Goal: Contribute content

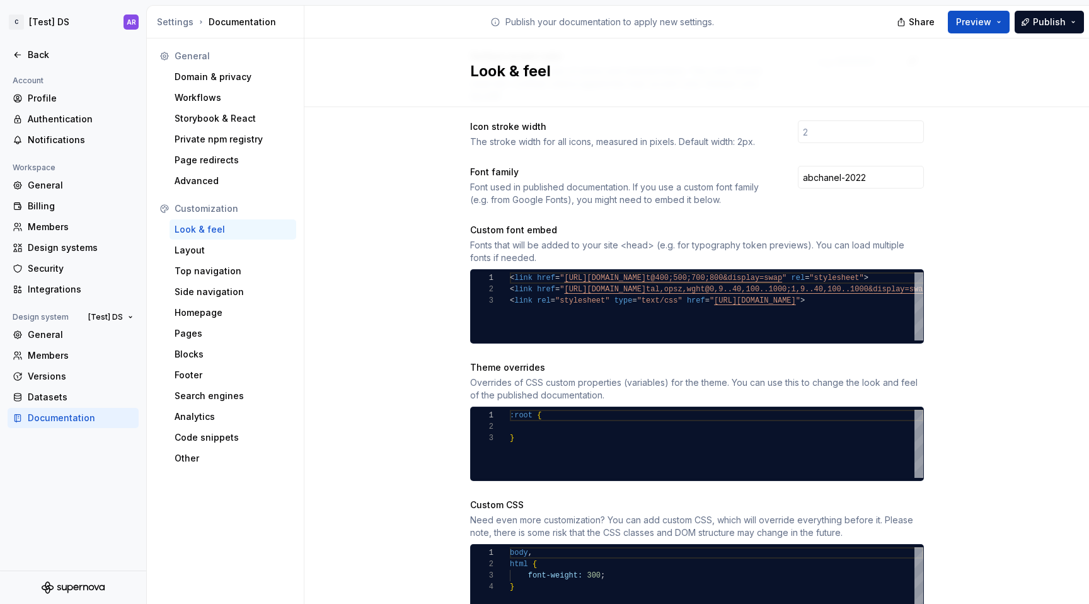
scroll to position [371, 0]
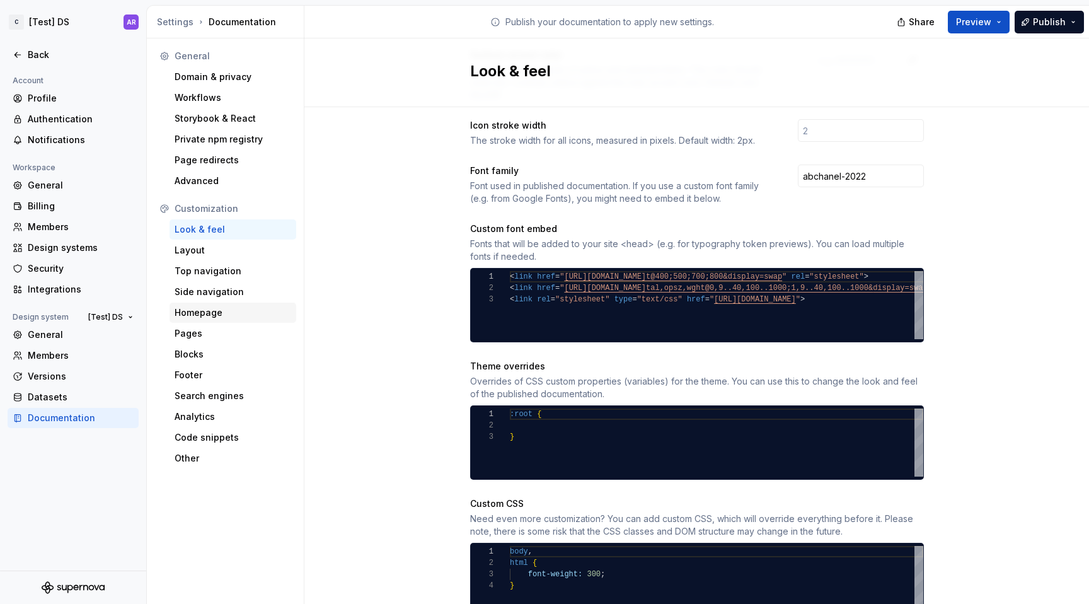
click at [213, 316] on div "Homepage" at bounding box center [232, 312] width 117 height 13
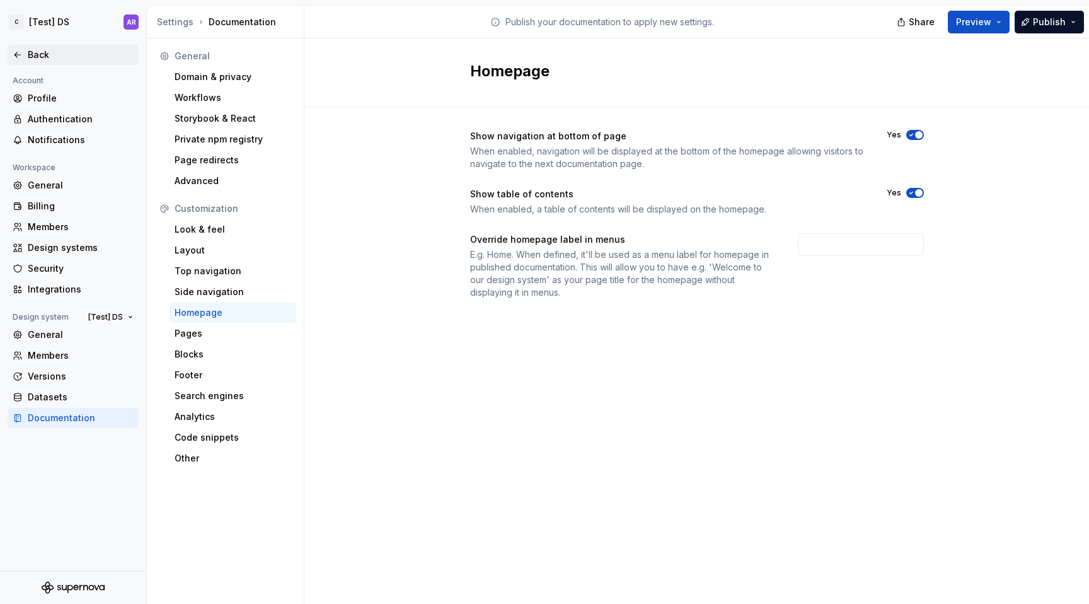
click at [40, 55] on div "Back" at bounding box center [81, 55] width 106 height 13
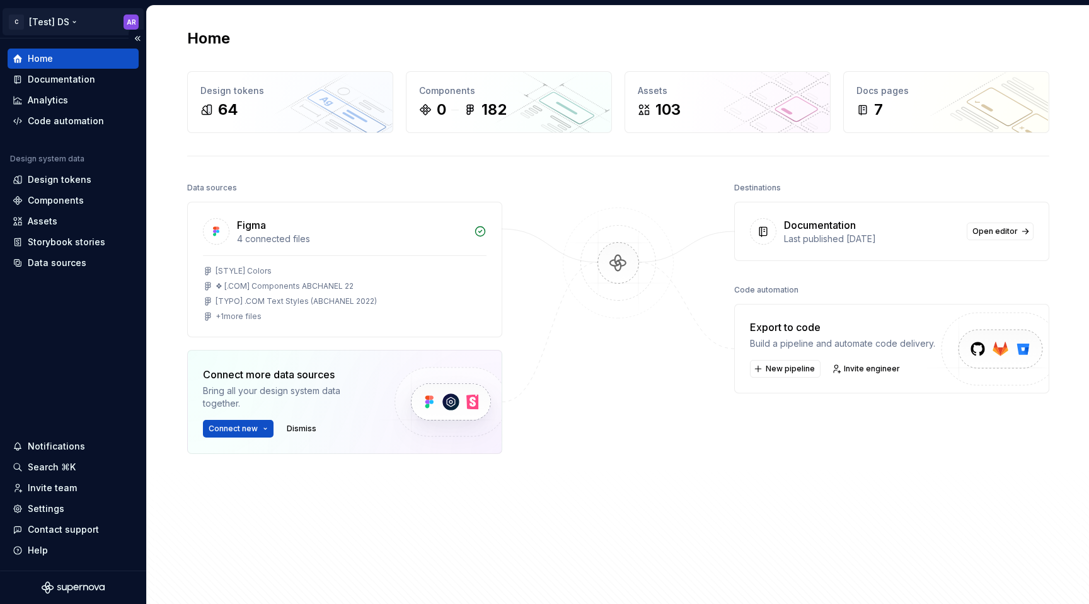
click at [122, 17] on html "C [Test] DS AR Home Documentation Analytics Code automation Design system data …" at bounding box center [544, 302] width 1089 height 604
click at [94, 24] on html "C [Test] DS AR Home Documentation Analytics Code automation Design system data …" at bounding box center [544, 302] width 1089 height 604
click at [995, 226] on span "Open editor" at bounding box center [994, 231] width 45 height 10
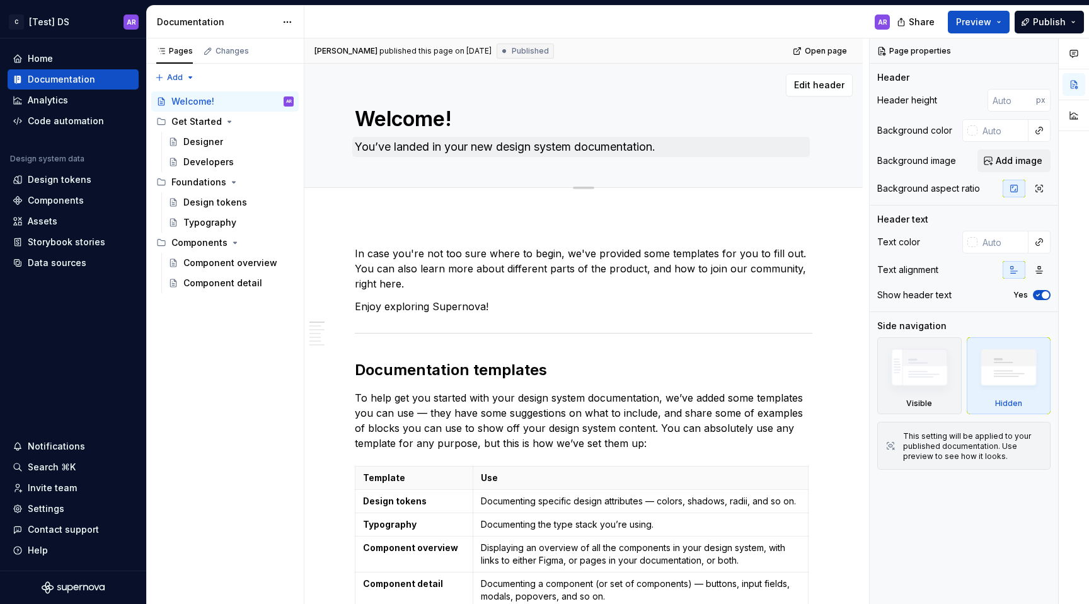
type textarea "*"
